Goal: Task Accomplishment & Management: Manage account settings

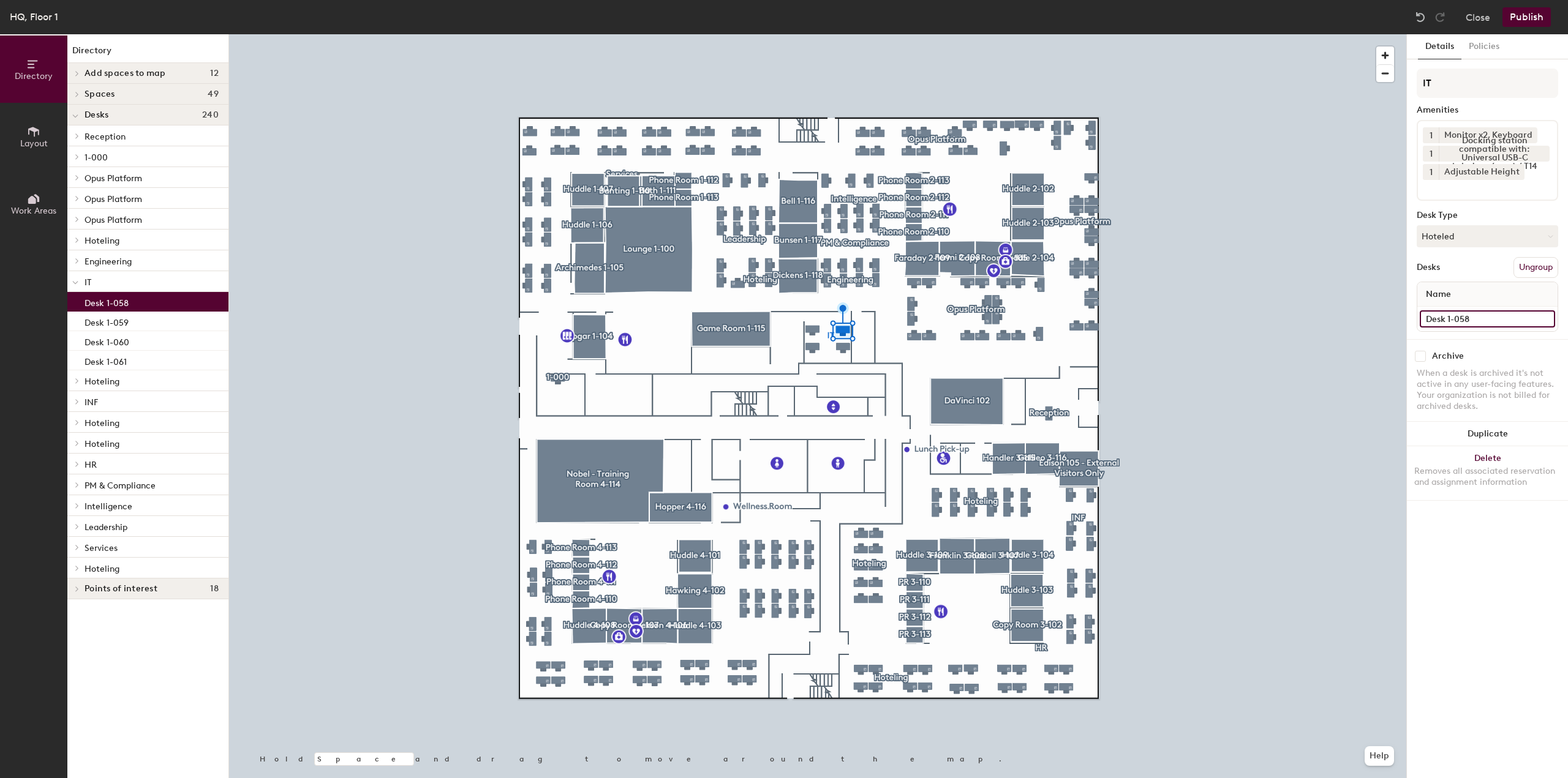
click at [1480, 316] on input "Desk 1-058" at bounding box center [1488, 319] width 135 height 17
click at [1480, 319] on input "Desk 1-058" at bounding box center [1488, 319] width 135 height 17
drag, startPoint x: 1472, startPoint y: 321, endPoint x: 1447, endPoint y: 325, distance: 25.3
click at [1447, 325] on input "Desk 1-058" at bounding box center [1488, 319] width 135 height 17
type input "SD2"
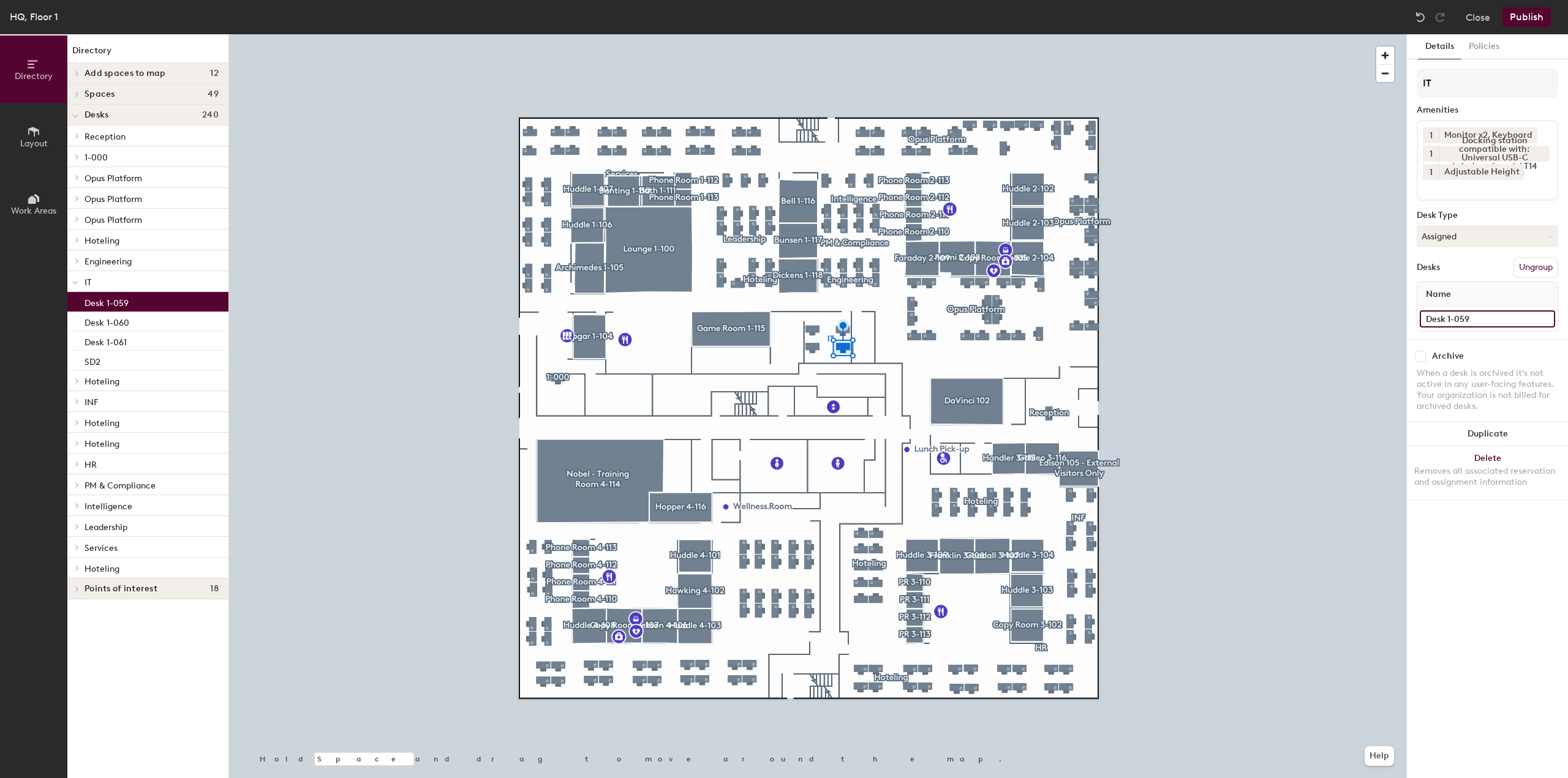
drag, startPoint x: 1490, startPoint y: 313, endPoint x: 1413, endPoint y: 308, distance: 77.2
click at [1415, 319] on div "Details Policies IT Amenities 1 Monitor x2, Keyboard 1 Docking station compatib…" at bounding box center [1488, 406] width 161 height 744
type input "SD1"
click at [1395, 323] on div "Directory Layout Work Areas Directory Add spaces to map 12 Cafe 2-100 Cafe 3-10…" at bounding box center [784, 406] width 1568 height 744
type input "SD3"
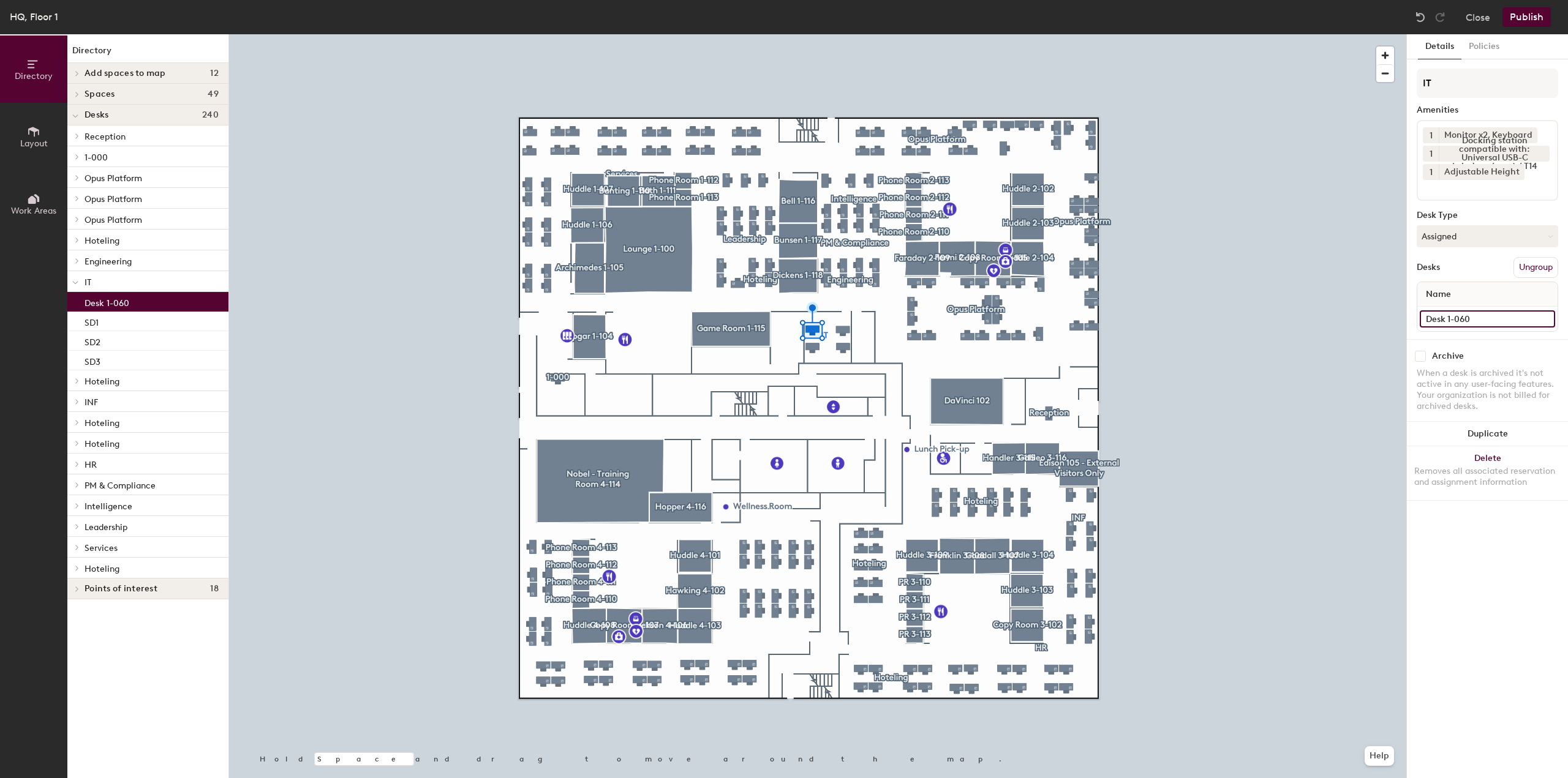
drag, startPoint x: 1484, startPoint y: 313, endPoint x: 1415, endPoint y: 306, distance: 69.4
click at [1411, 315] on div "Details Policies IT Amenities 1 Monitor x2, Keyboard 1 Docking station compatib…" at bounding box center [1488, 406] width 161 height 744
type input "SD4"
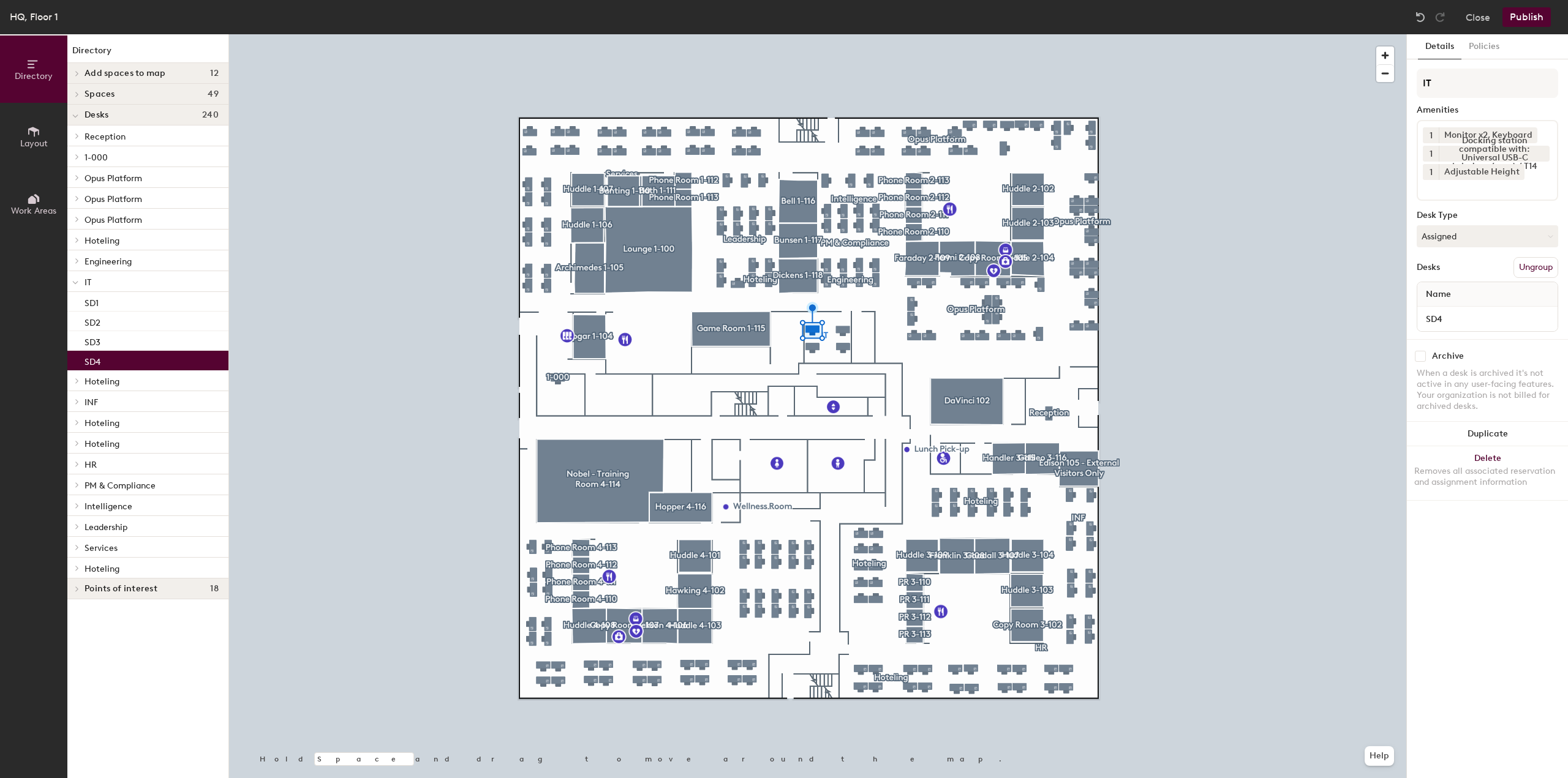
click at [1535, 20] on button "Publish" at bounding box center [1526, 17] width 48 height 19
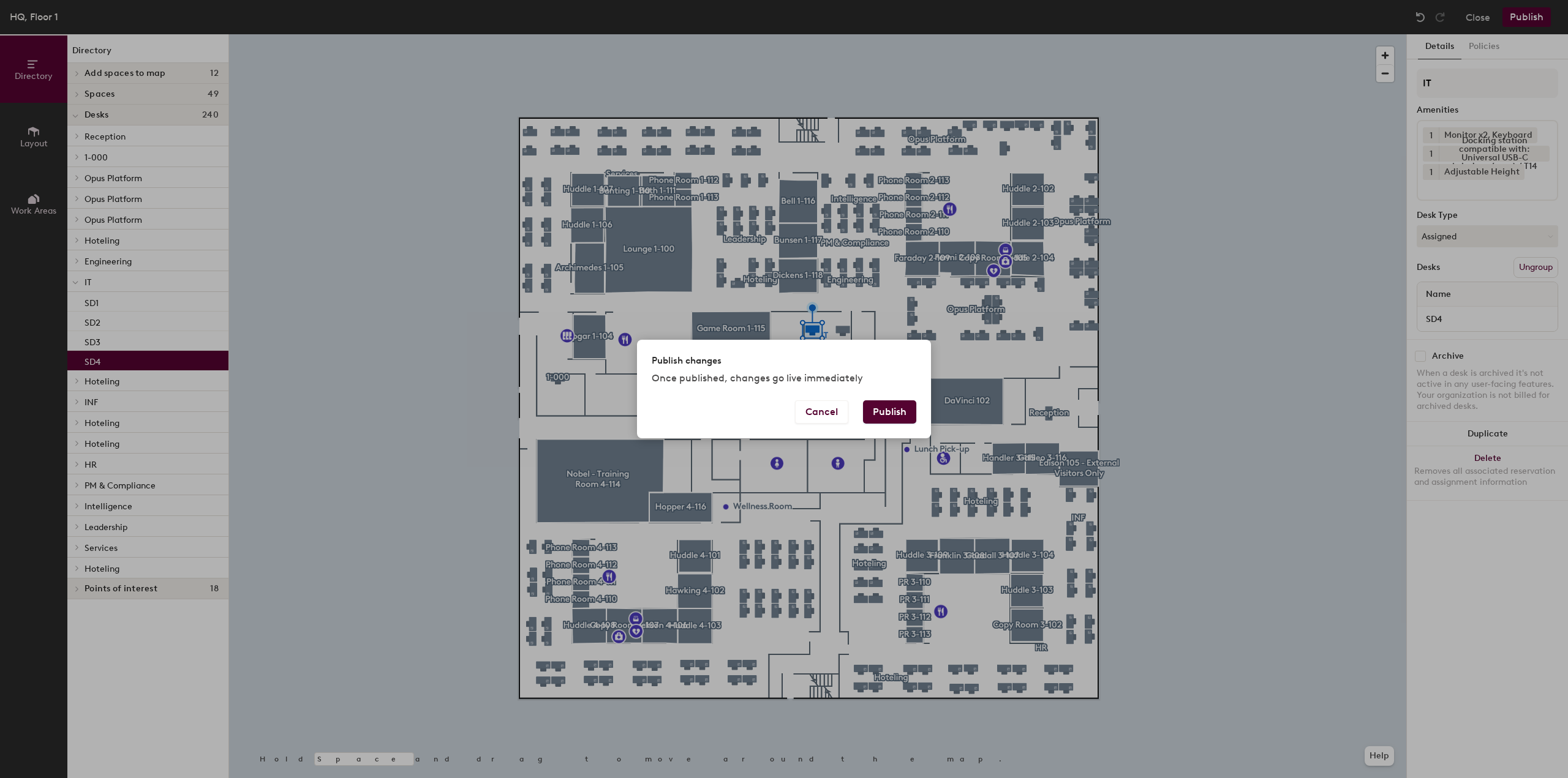
click at [894, 406] on button "Publish" at bounding box center [890, 412] width 54 height 23
